Goal: Navigation & Orientation: Understand site structure

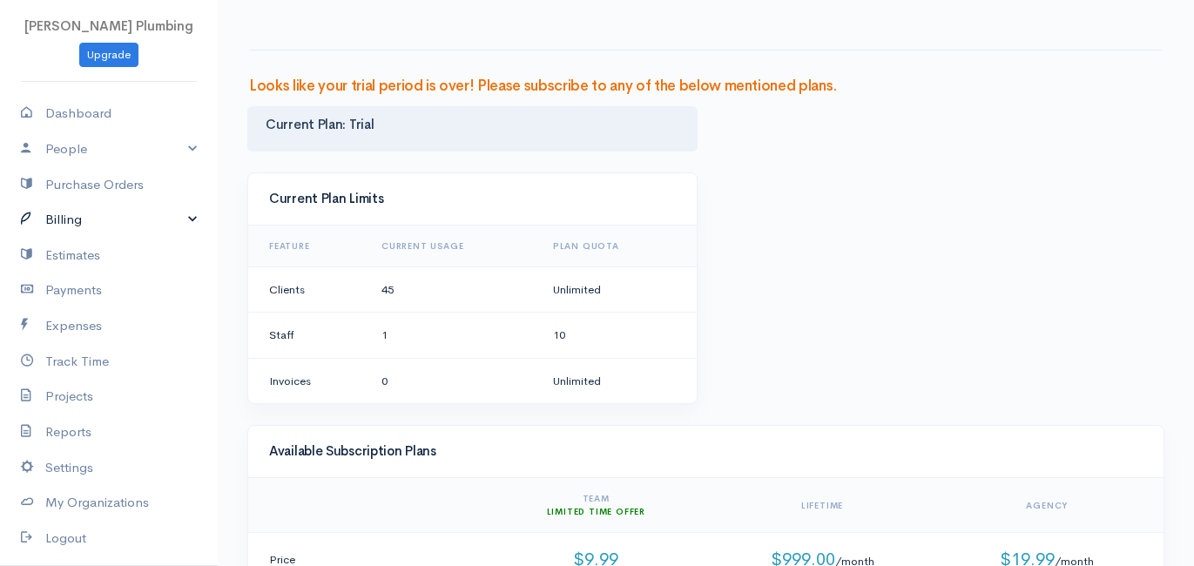
click at [200, 215] on link "Billing" at bounding box center [109, 220] width 218 height 36
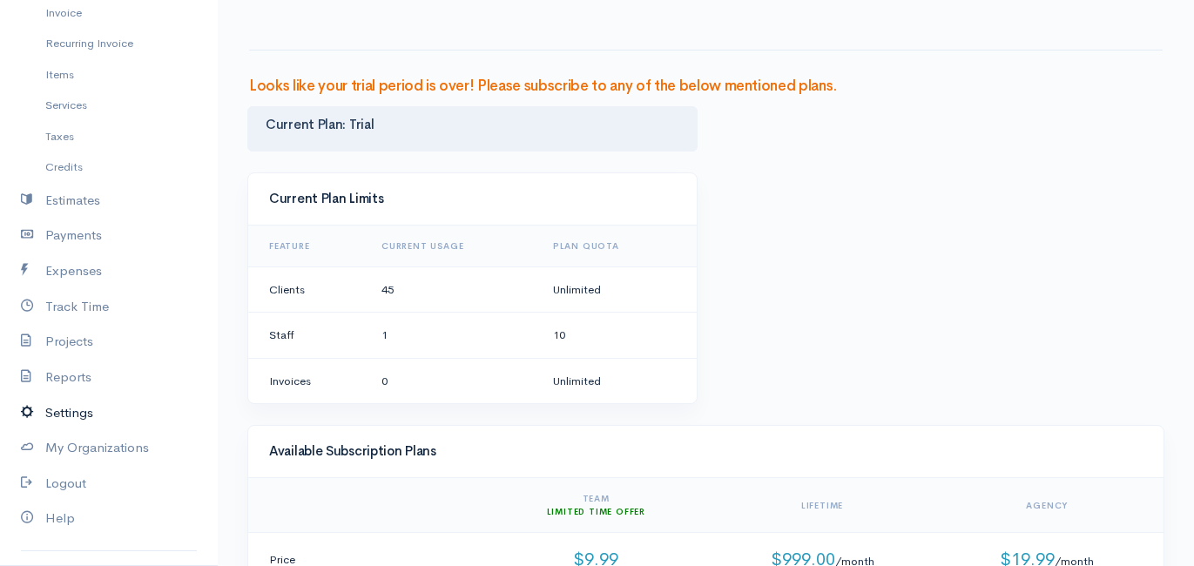
scroll to position [269, 0]
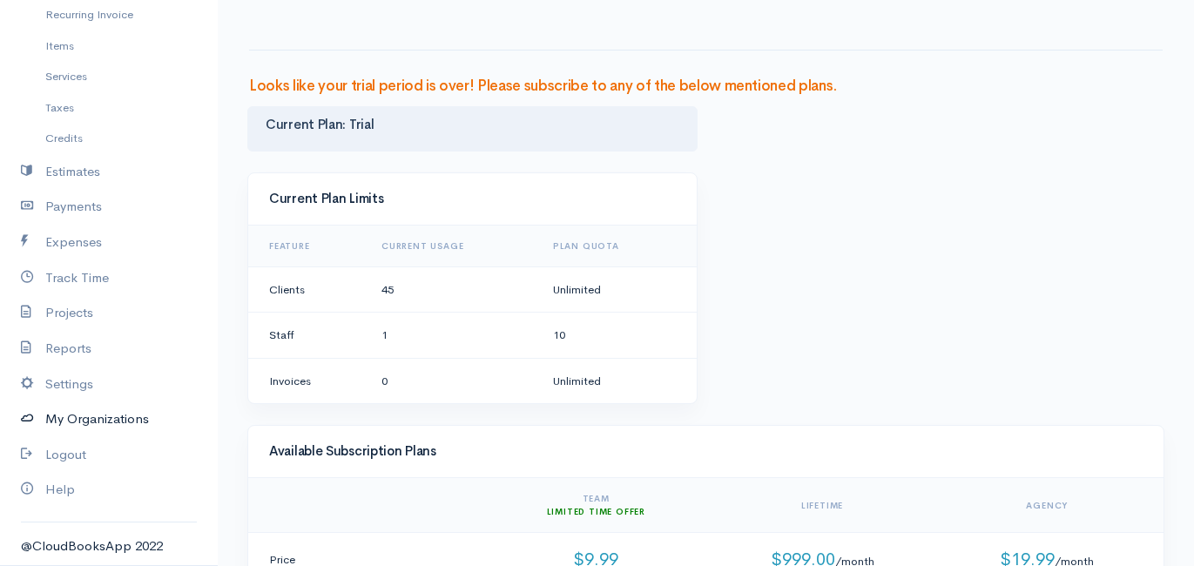
click at [105, 417] on link "My Organizations" at bounding box center [109, 420] width 218 height 36
click at [78, 343] on link "Reports" at bounding box center [109, 349] width 218 height 36
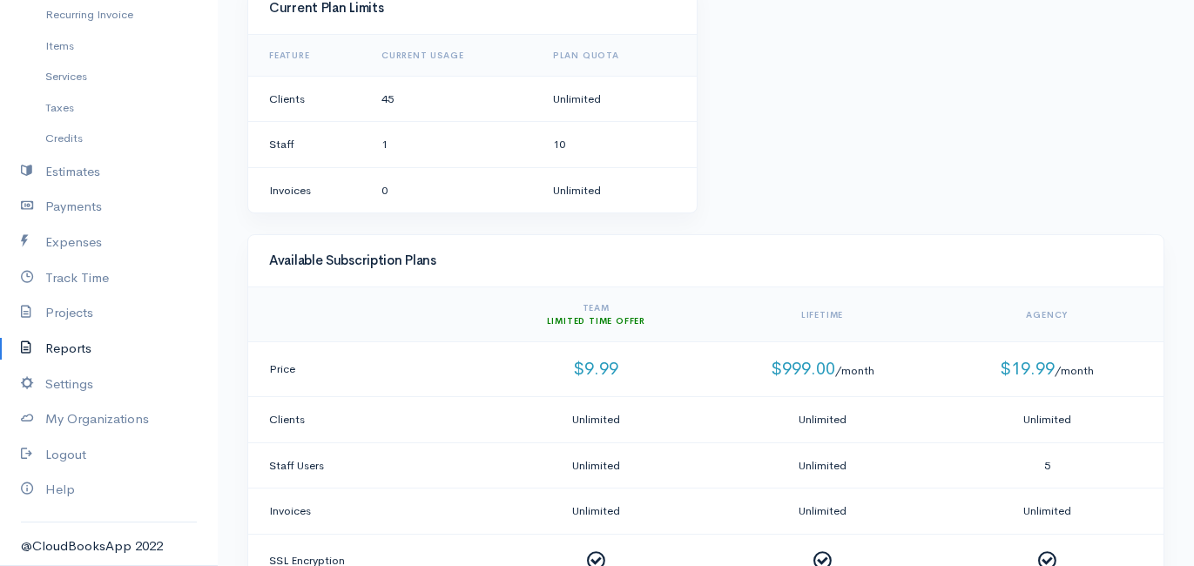
scroll to position [194, 0]
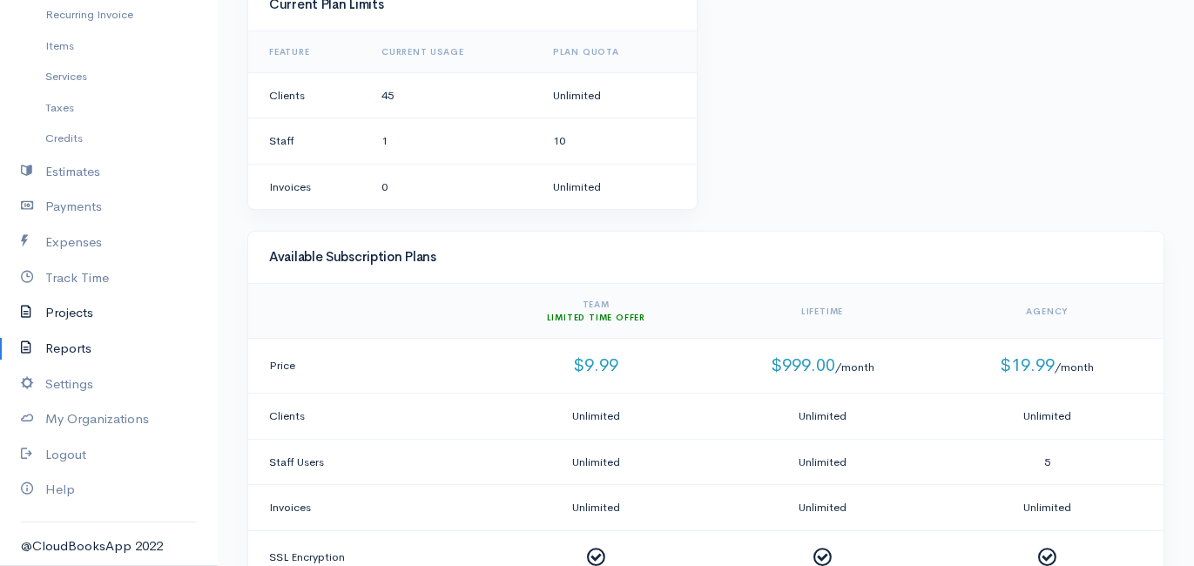
click at [104, 312] on link "Projects" at bounding box center [109, 313] width 218 height 36
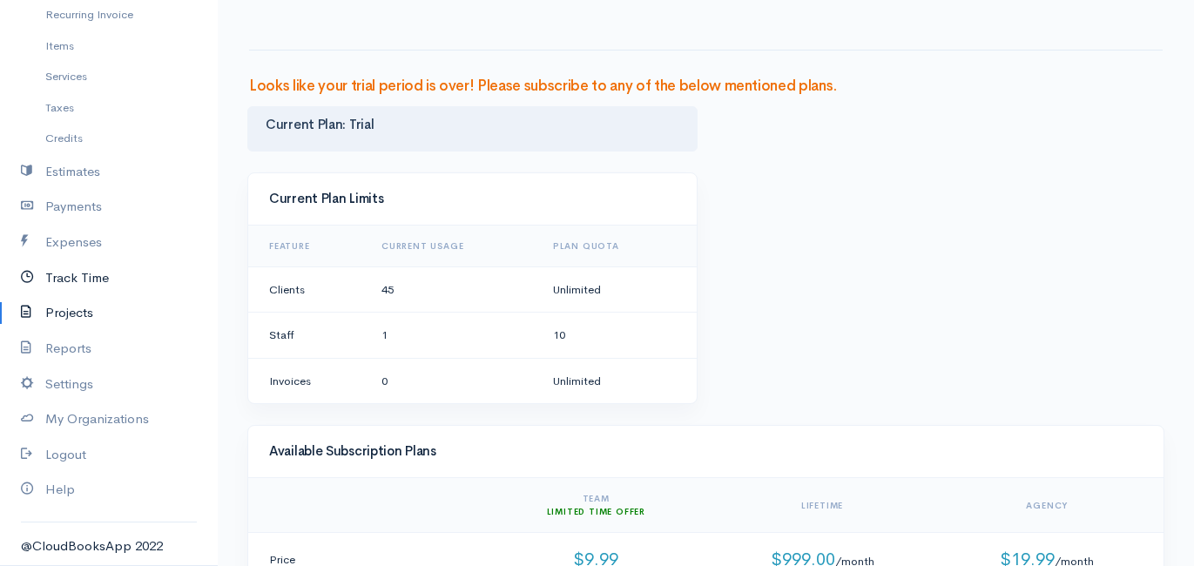
click at [112, 280] on link "Track Time" at bounding box center [109, 279] width 218 height 36
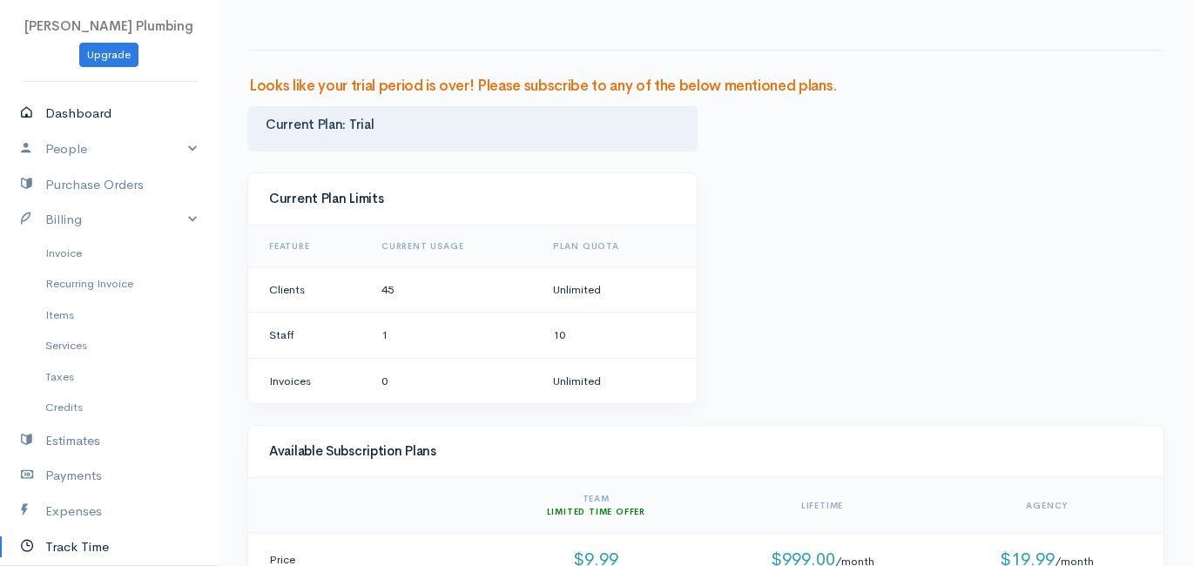
click at [123, 122] on link "Dashboard" at bounding box center [109, 114] width 218 height 36
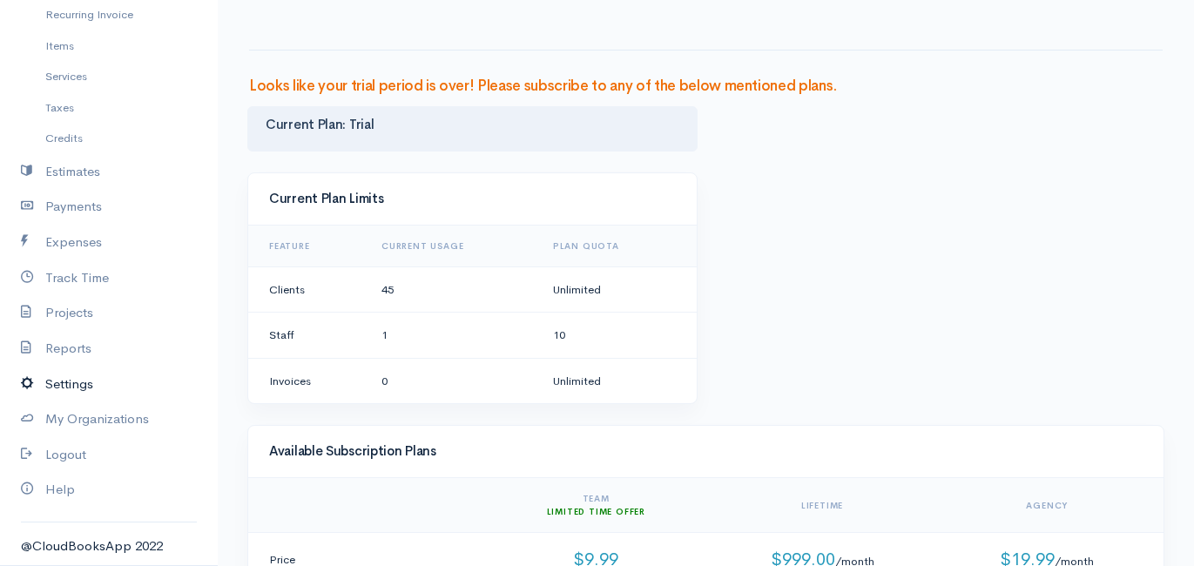
click at [76, 391] on link "Settings" at bounding box center [109, 385] width 218 height 36
